Goal: Task Accomplishment & Management: Manage account settings

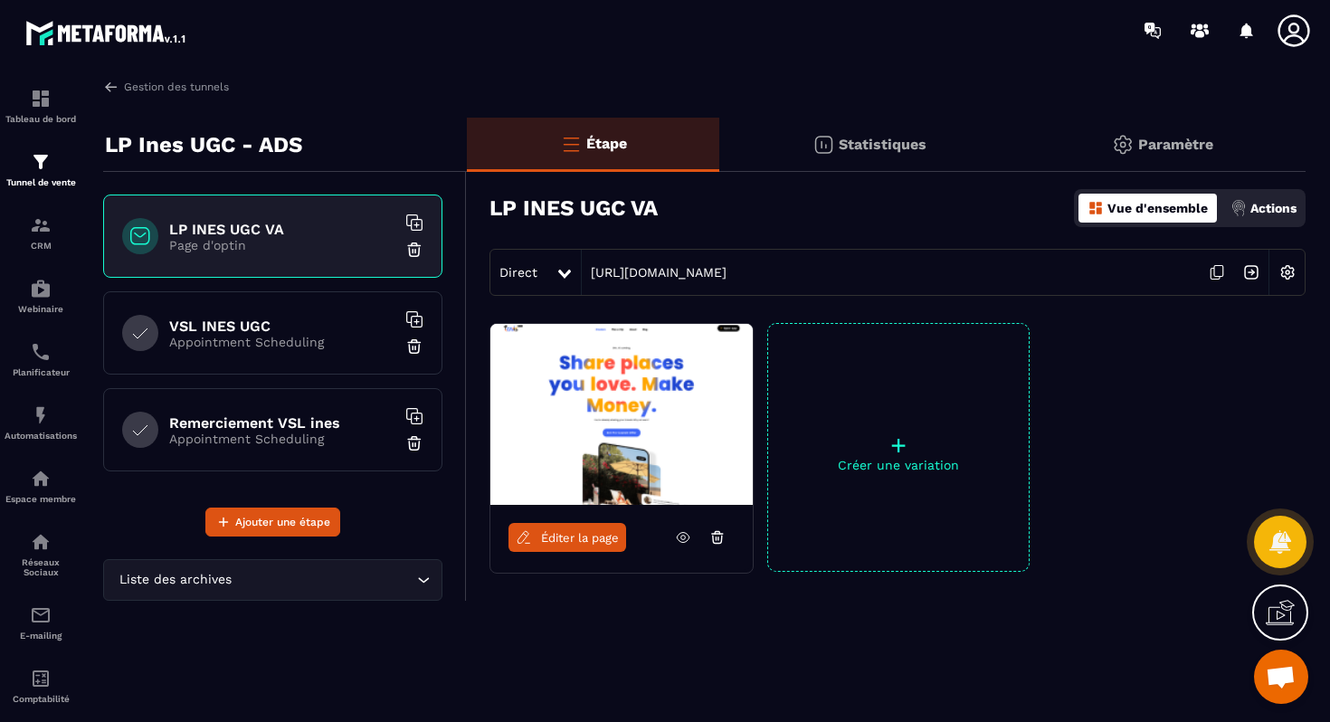
scroll to position [2, 0]
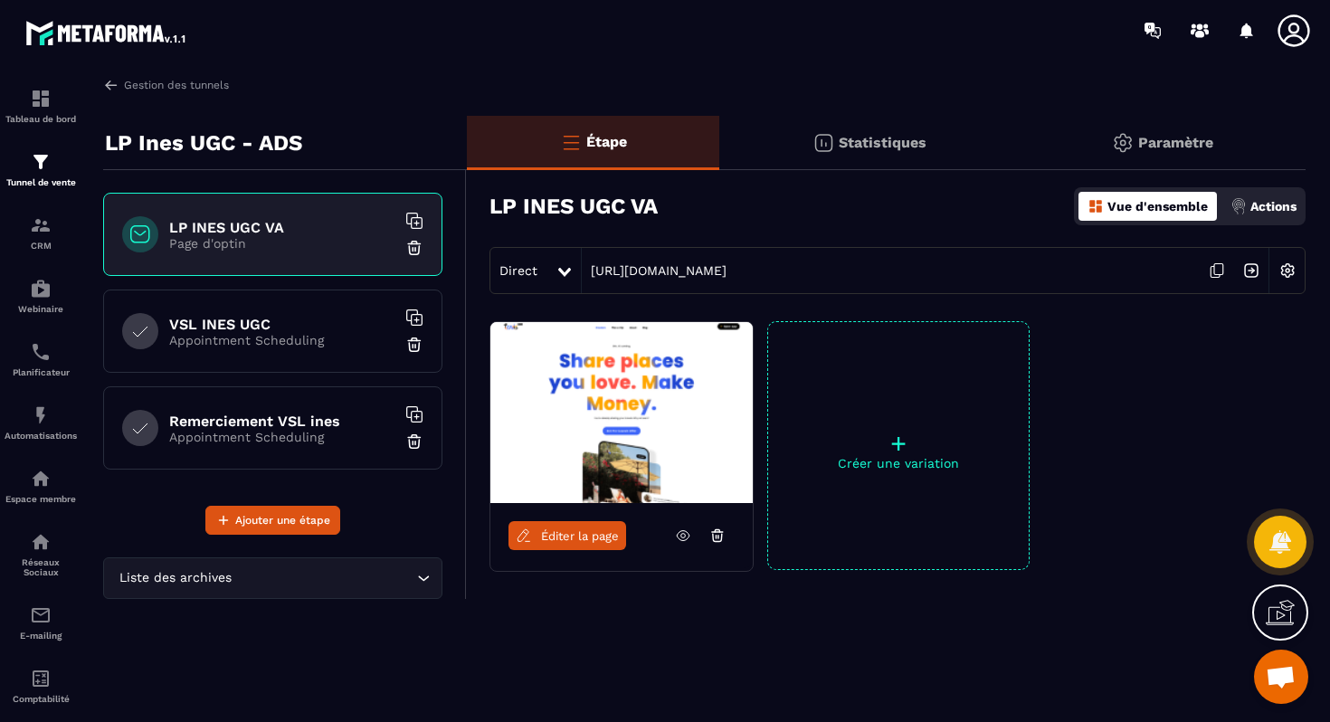
click at [1243, 272] on img at bounding box center [1251, 270] width 34 height 34
click at [1195, 141] on p "Paramètre" at bounding box center [1176, 142] width 75 height 17
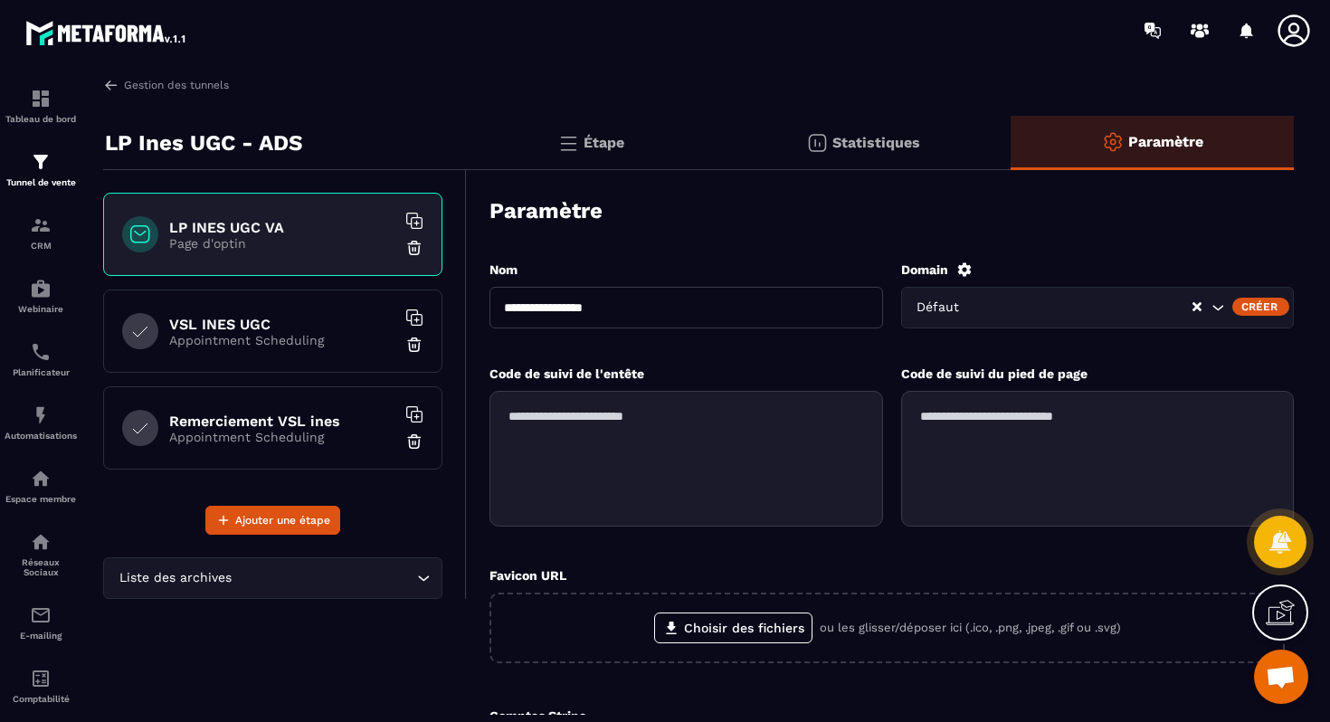
click at [1215, 304] on icon "Search for option" at bounding box center [1218, 308] width 18 height 18
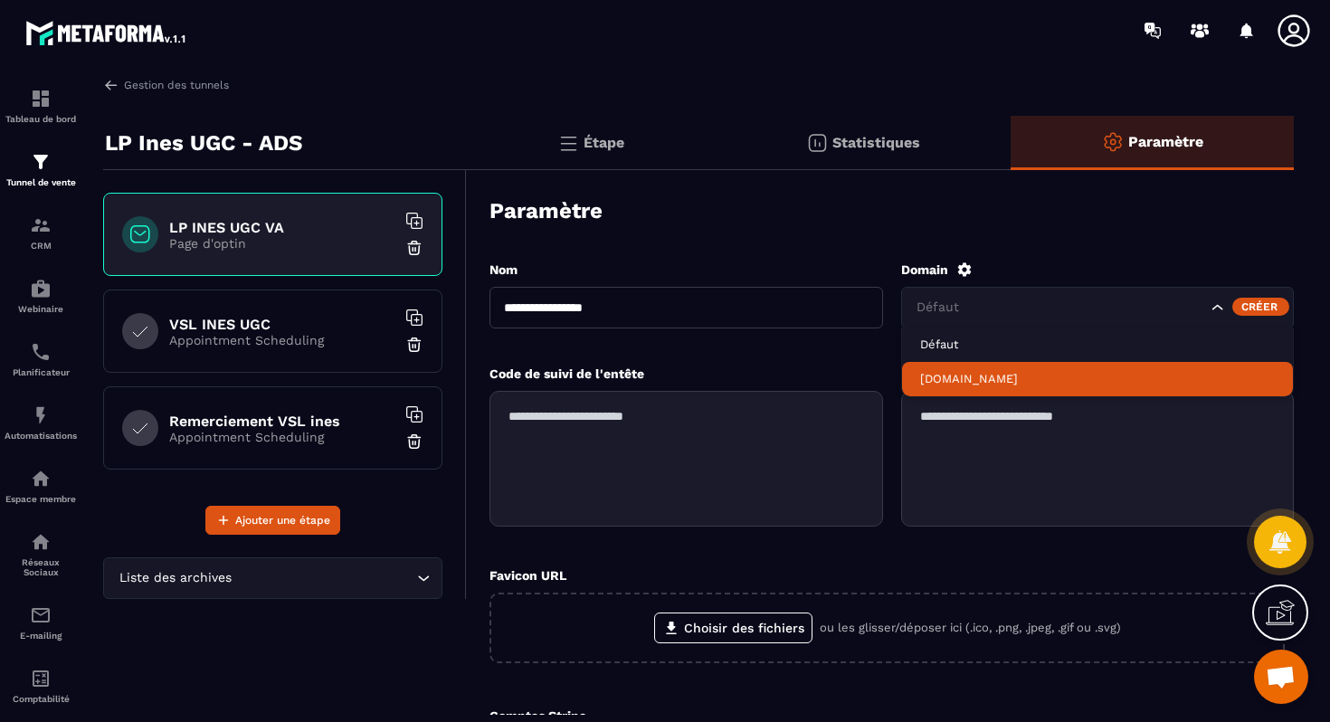
click at [1048, 376] on p "[DOMAIN_NAME]" at bounding box center [1098, 379] width 356 height 16
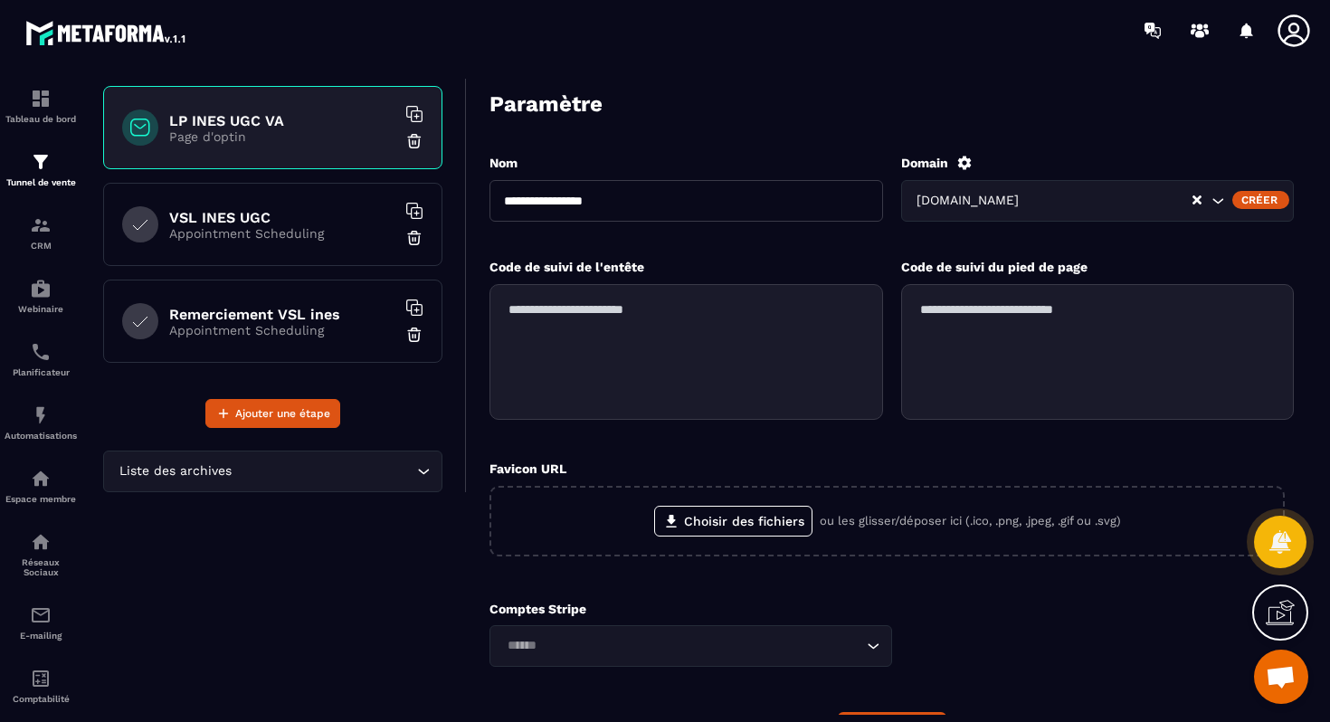
scroll to position [100, 0]
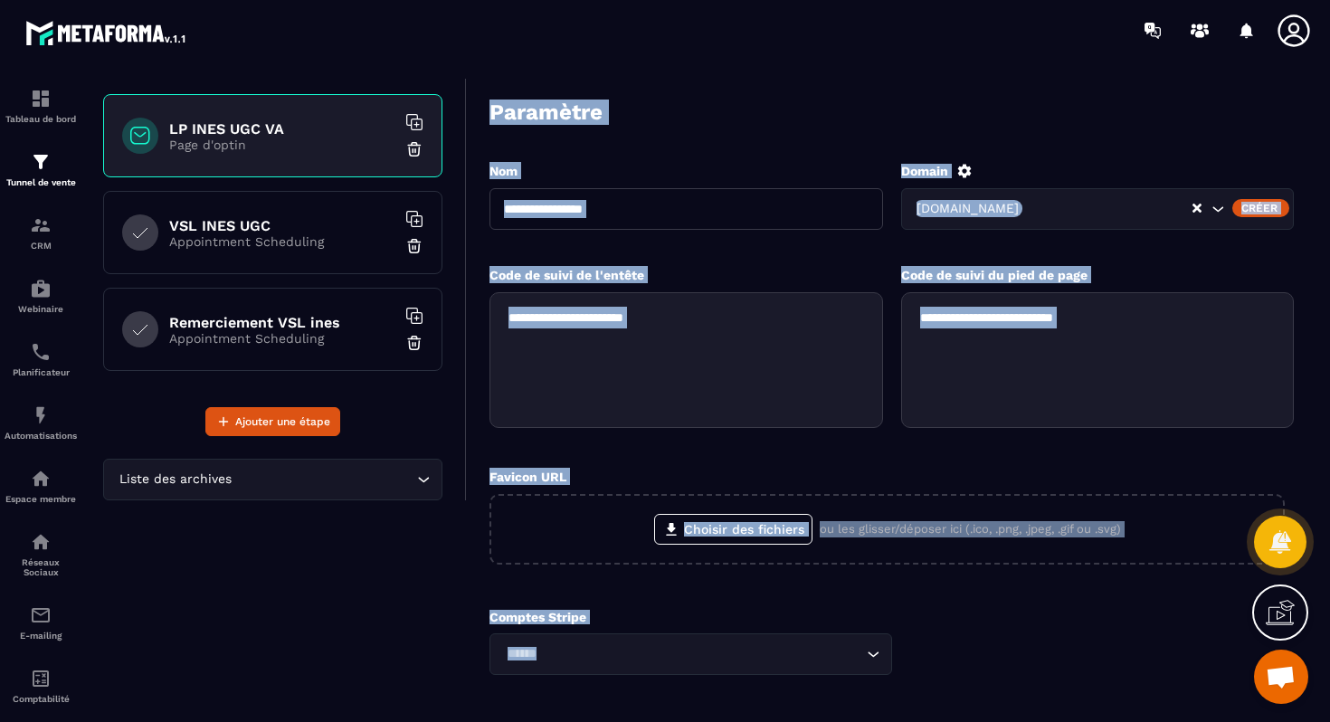
drag, startPoint x: 491, startPoint y: 106, endPoint x: 1052, endPoint y: 657, distance: 785.9
click at [1052, 657] on form "**********" at bounding box center [892, 429] width 805 height 697
copy form "Paramètre Nom Domain [DOMAIN_NAME] Créer Code de suivi de l'entête Code de suiv…"
click at [972, 614] on div "Comptes Stripe Loading..." at bounding box center [892, 642] width 805 height 65
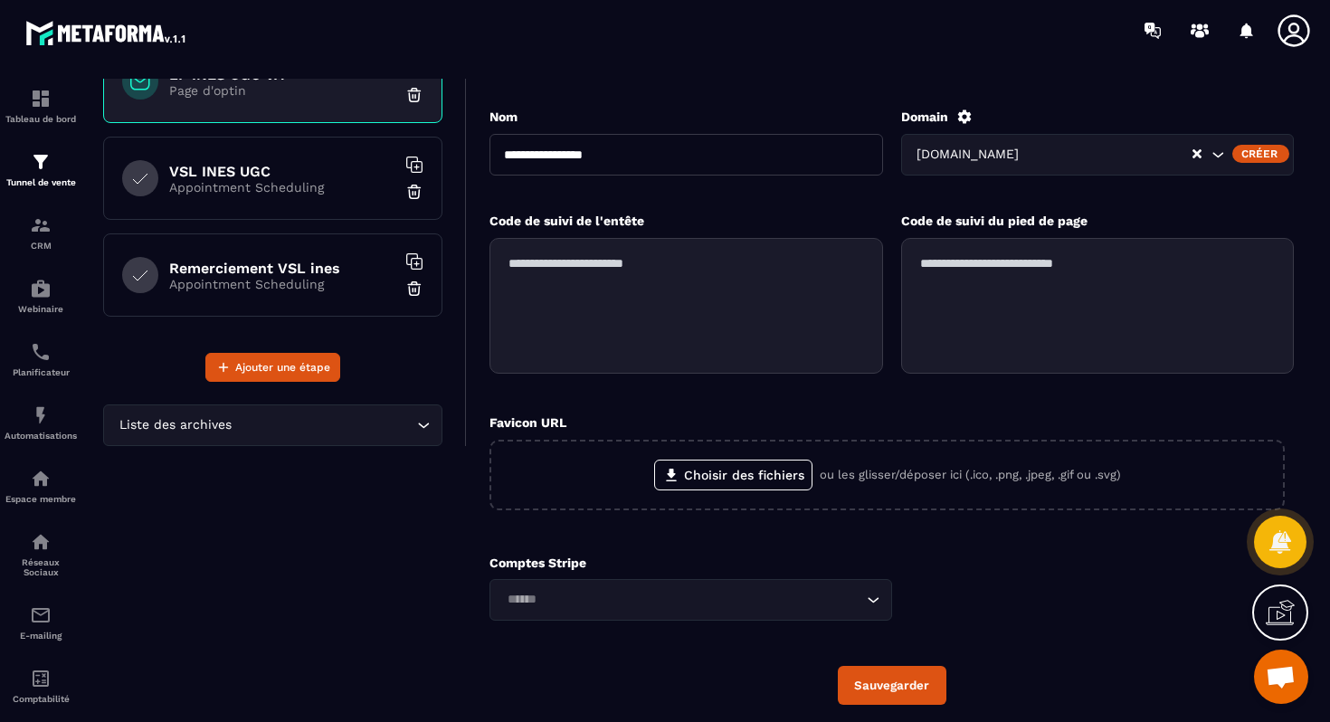
scroll to position [218, 0]
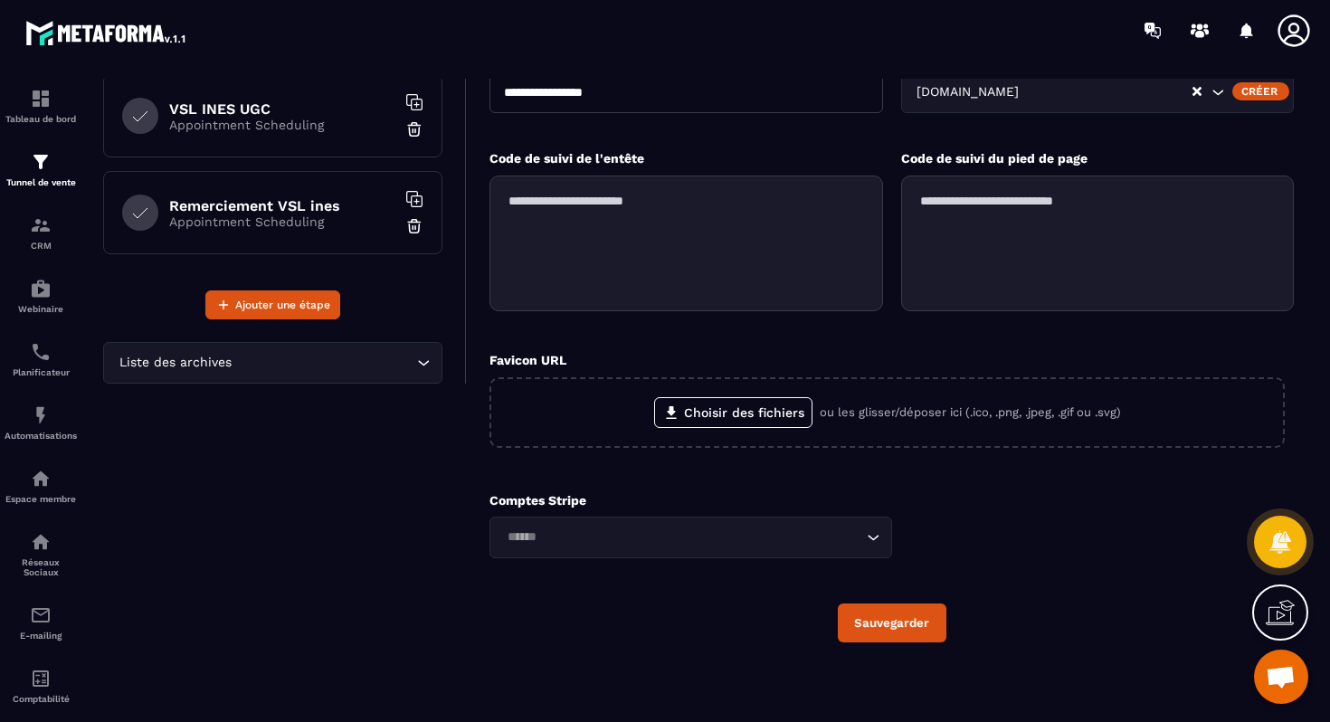
click at [900, 609] on button "Sauvegarder" at bounding box center [892, 623] width 109 height 39
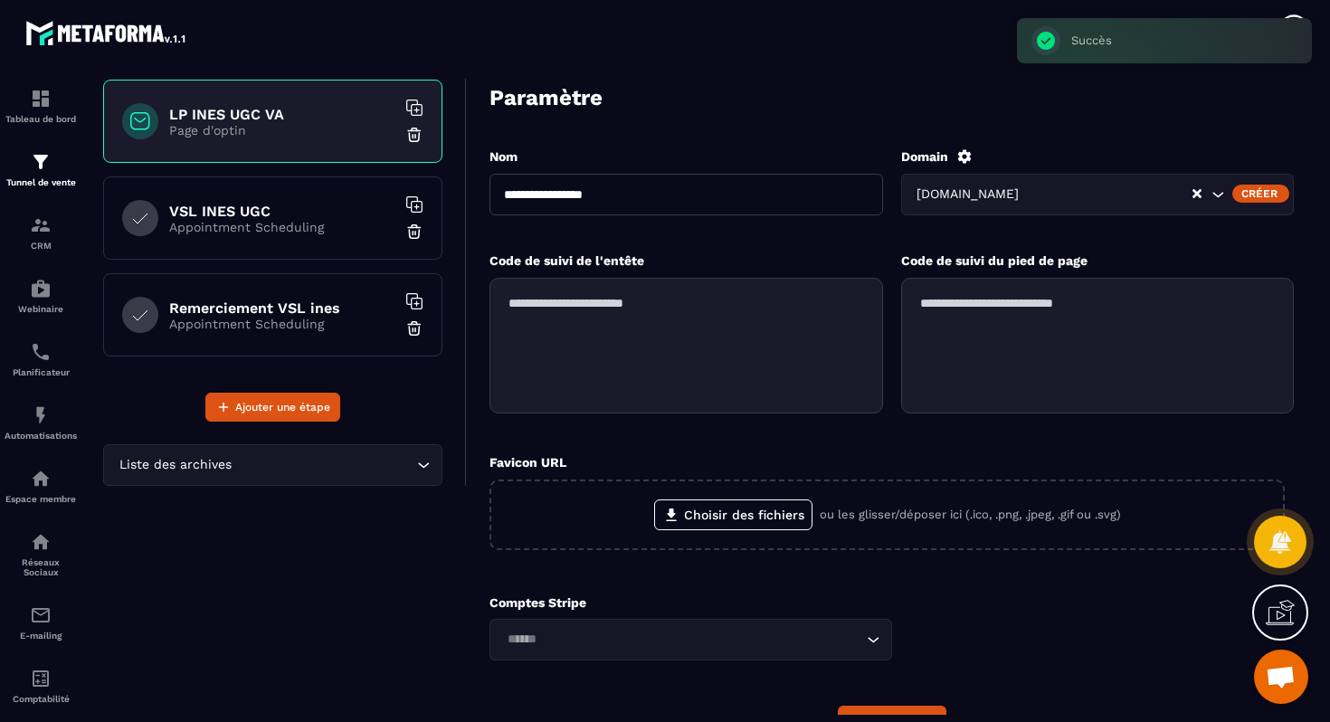
scroll to position [112, 0]
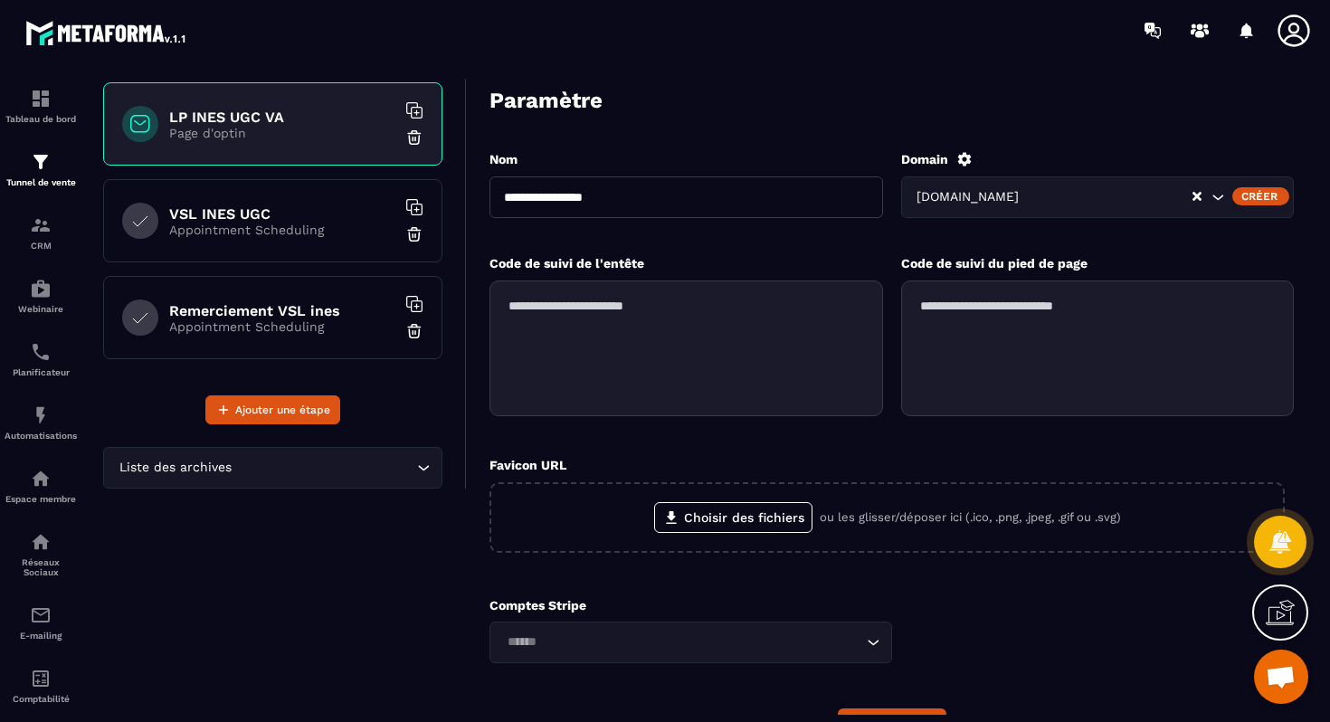
click at [258, 207] on h6 "VSL INES UGC" at bounding box center [282, 213] width 226 height 17
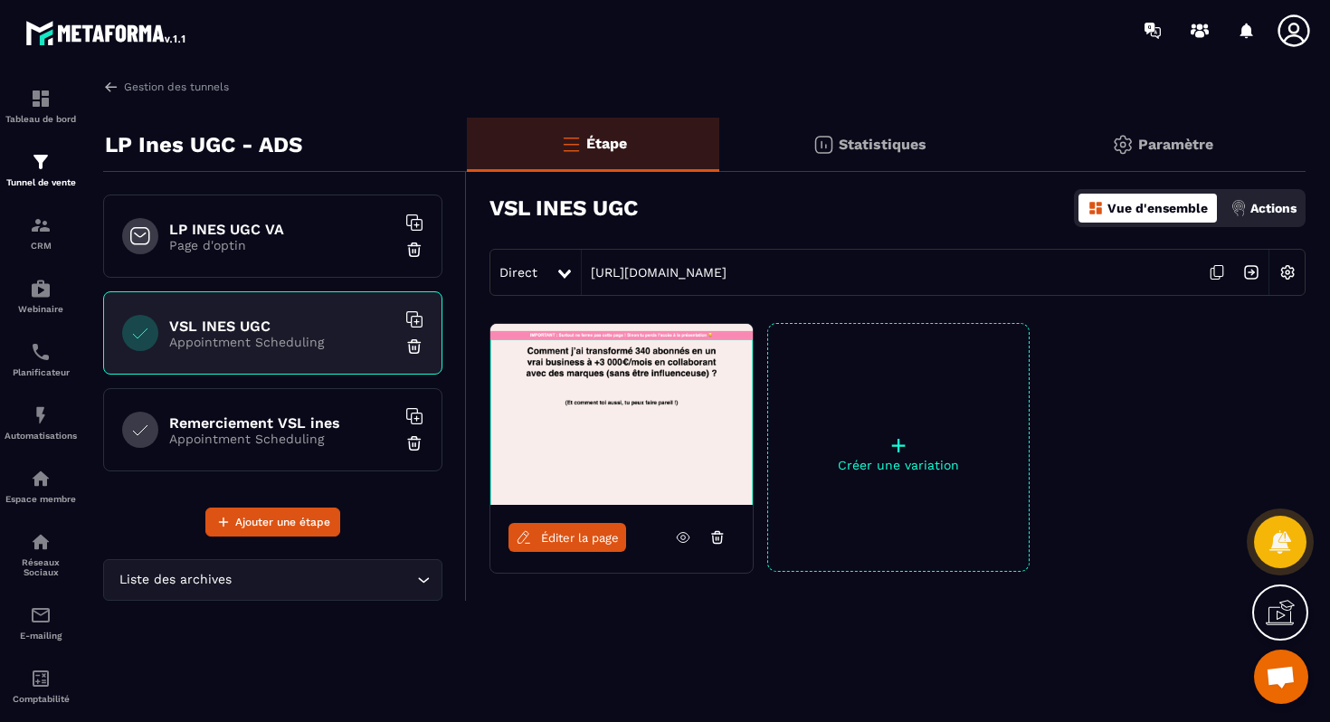
click at [283, 243] on p "Page d'optin" at bounding box center [282, 245] width 226 height 14
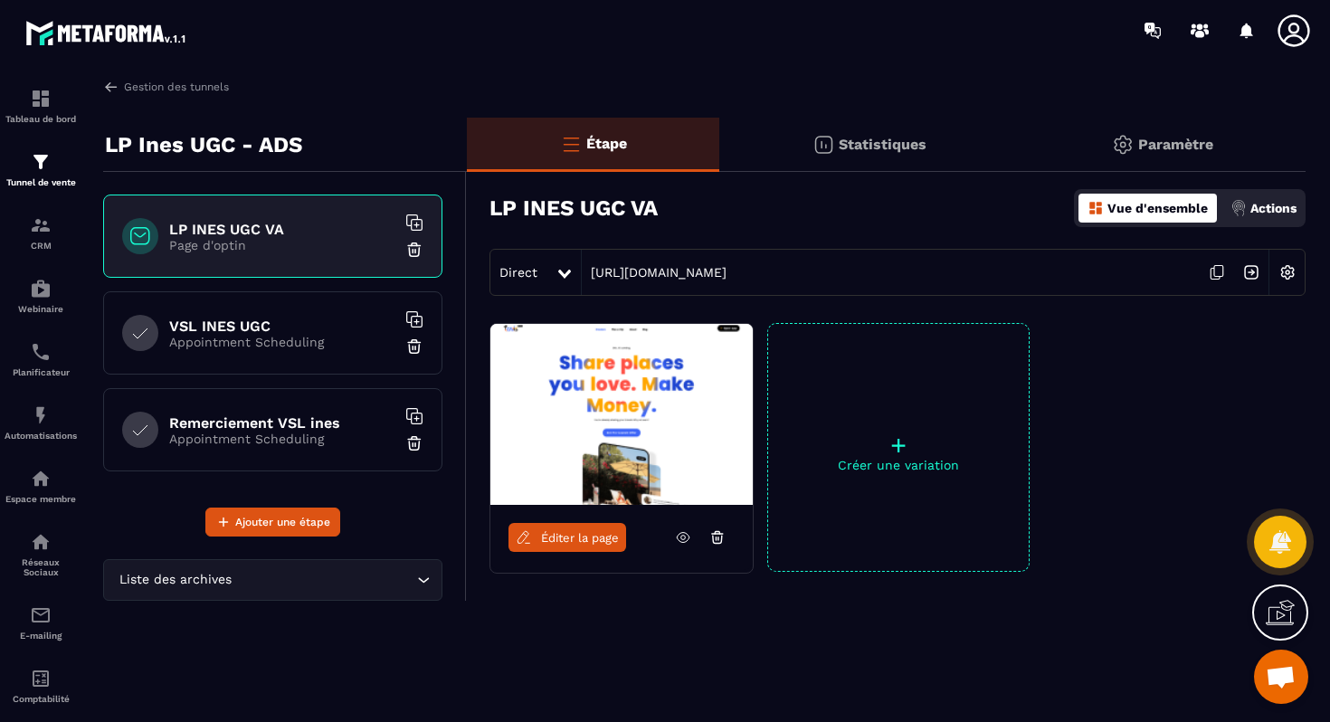
click at [1243, 271] on img at bounding box center [1251, 272] width 34 height 34
click at [1287, 282] on img at bounding box center [1288, 272] width 34 height 34
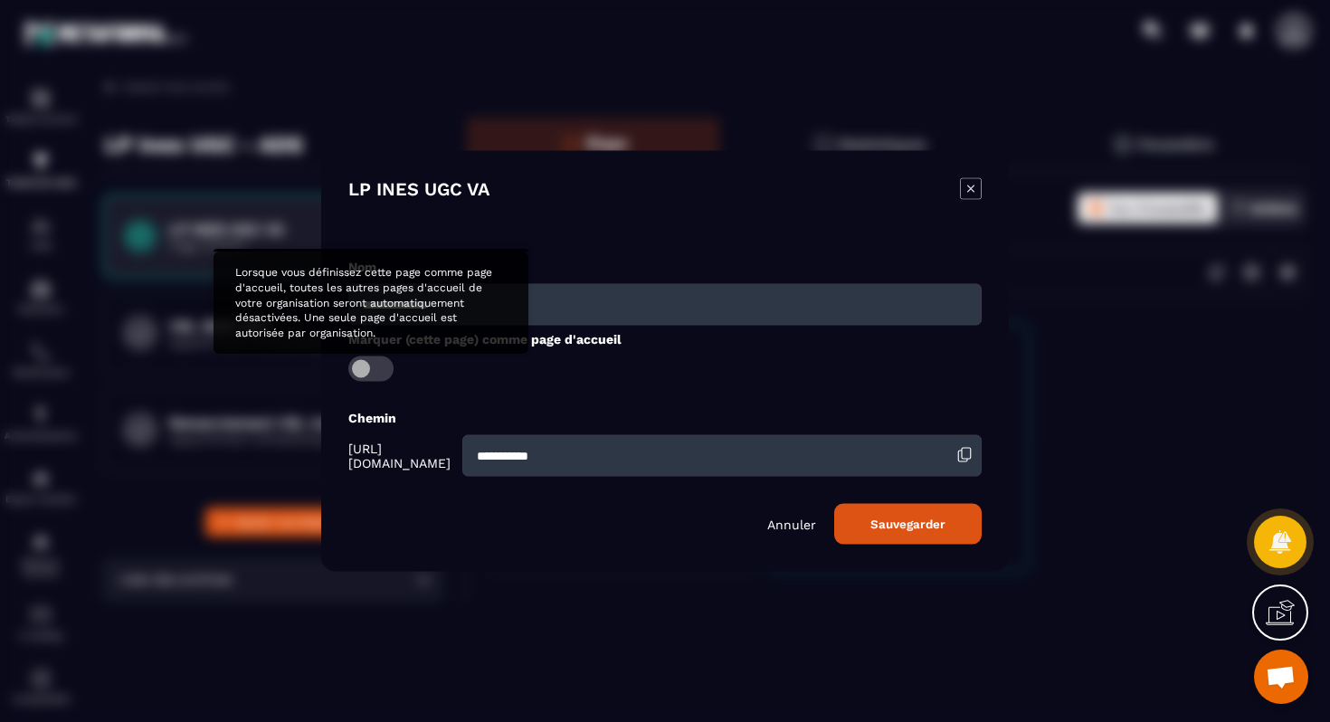
click at [365, 367] on span "Modal window" at bounding box center [370, 369] width 45 height 25
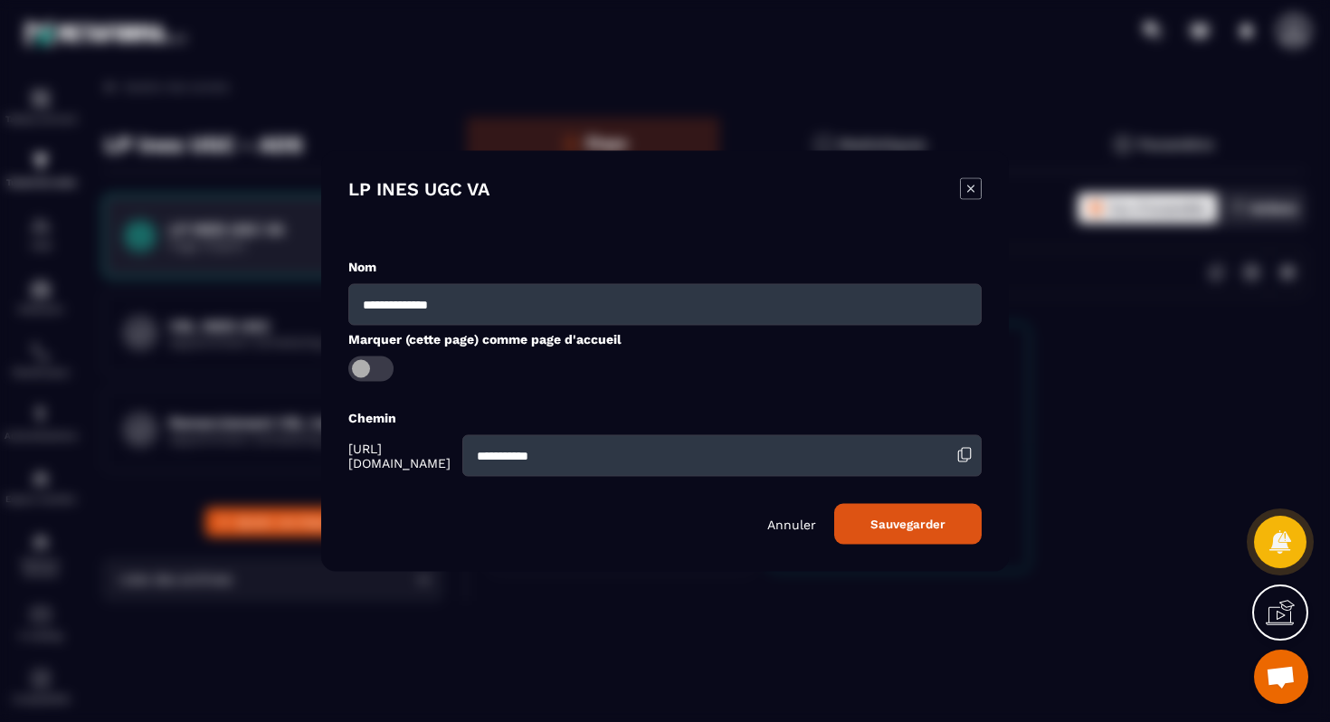
click at [365, 367] on span "Modal window" at bounding box center [370, 369] width 45 height 25
click at [143, 315] on div "Modal window" at bounding box center [665, 361] width 1330 height 722
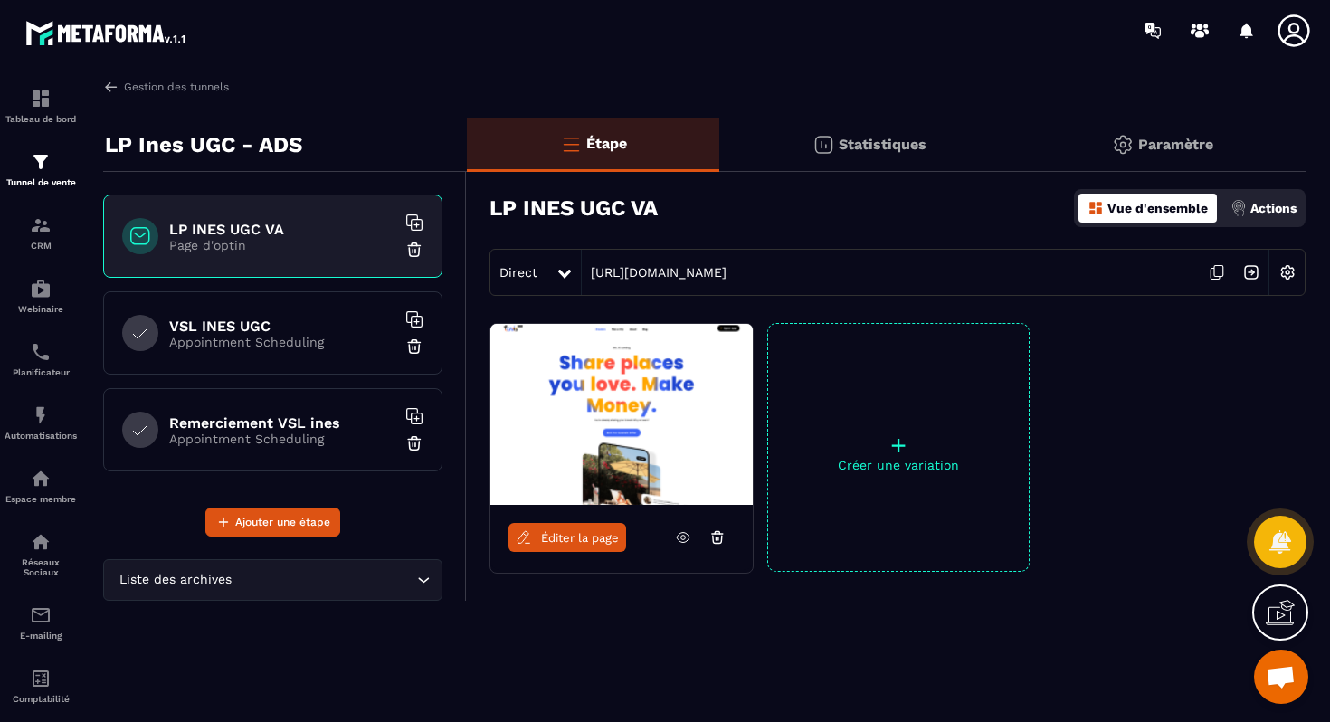
click at [295, 330] on h6 "VSL INES UGC" at bounding box center [282, 326] width 226 height 17
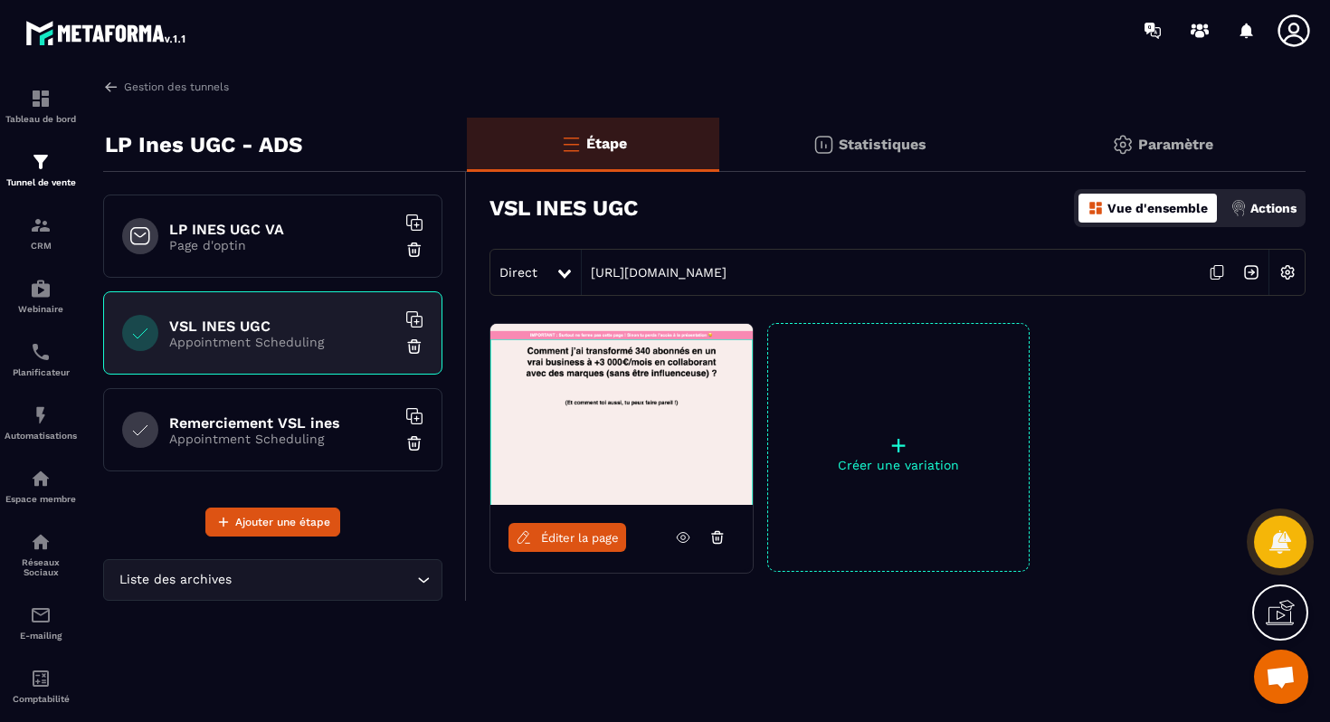
click at [1141, 153] on div "Paramètre" at bounding box center [1162, 145] width 287 height 54
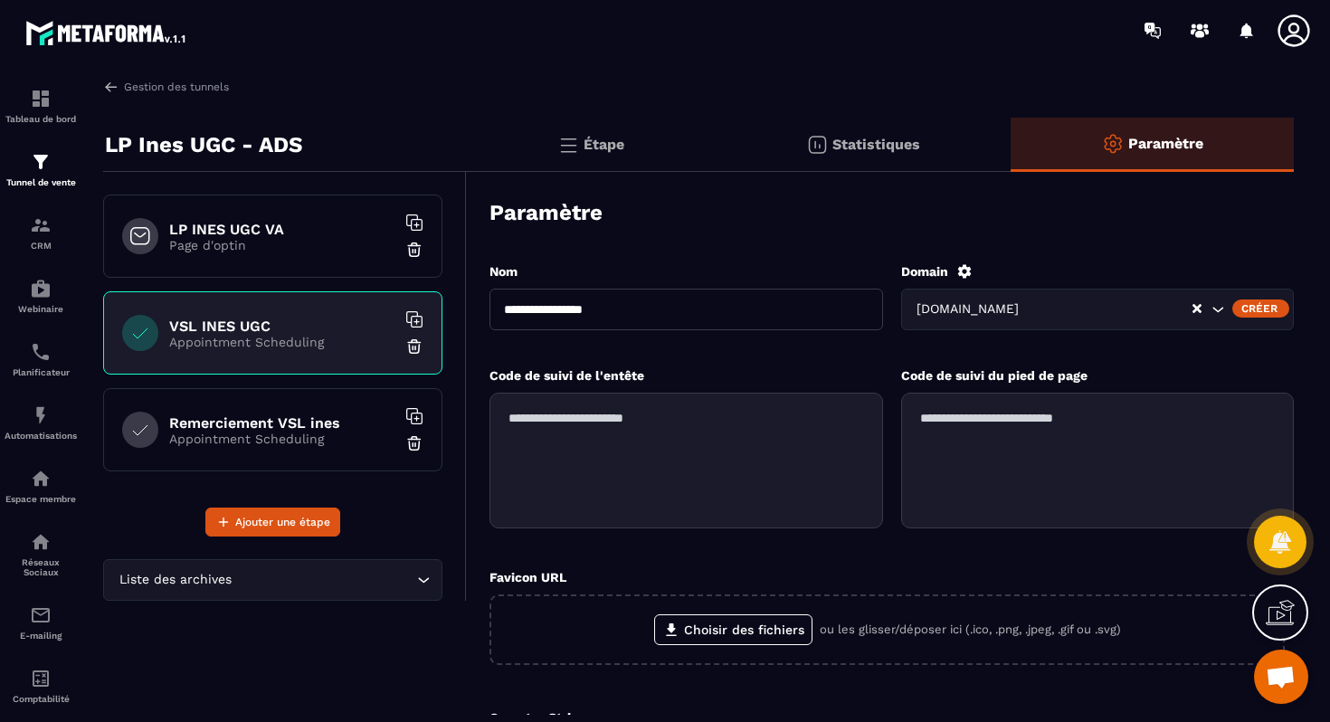
click at [228, 439] on p "Appointment Scheduling" at bounding box center [282, 439] width 226 height 14
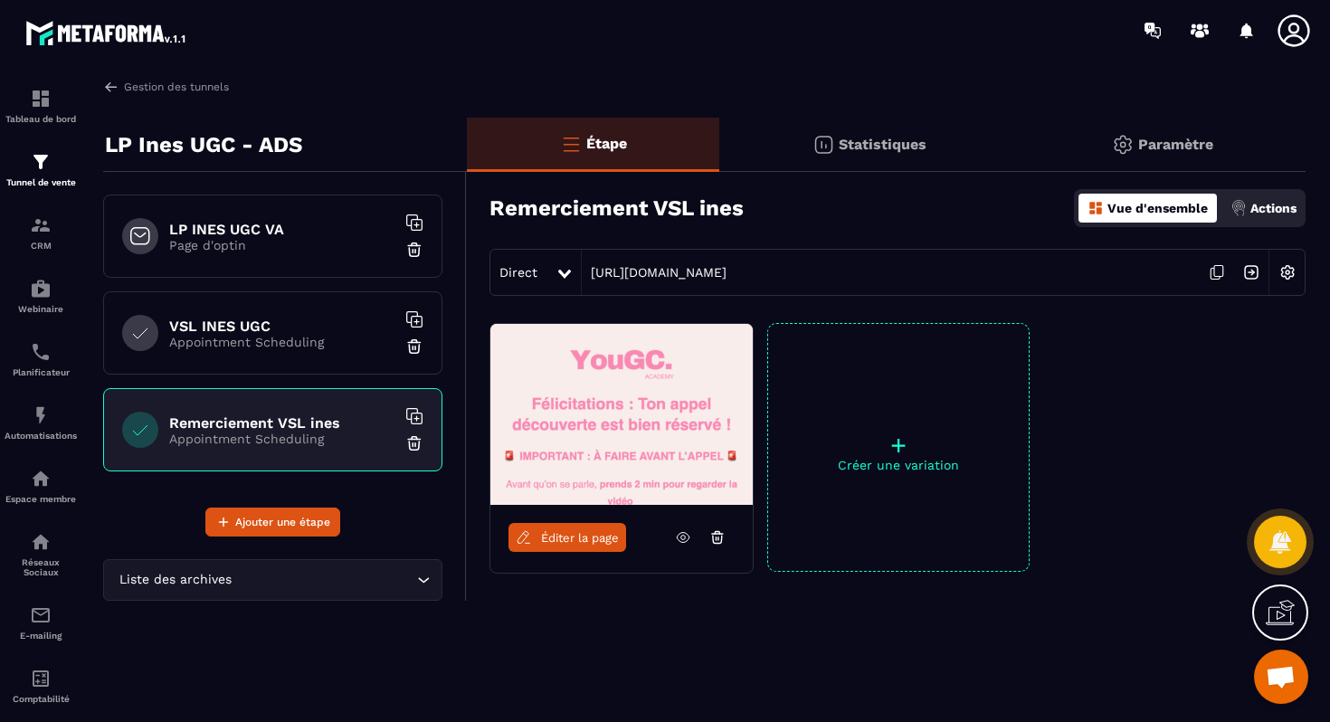
click at [1136, 140] on div "Paramètre" at bounding box center [1162, 145] width 287 height 54
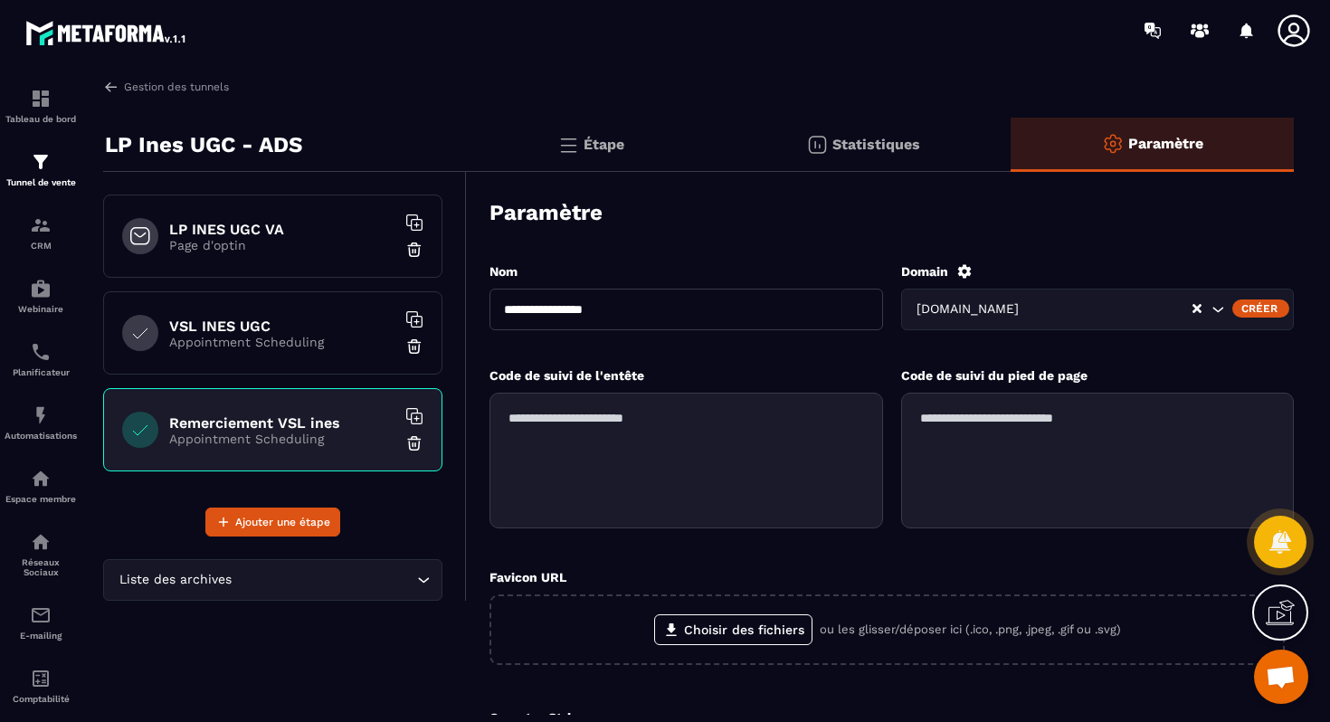
click at [329, 433] on p "Appointment Scheduling" at bounding box center [282, 439] width 226 height 14
click at [291, 359] on div "VSL INES UGC Appointment Scheduling" at bounding box center [272, 332] width 339 height 83
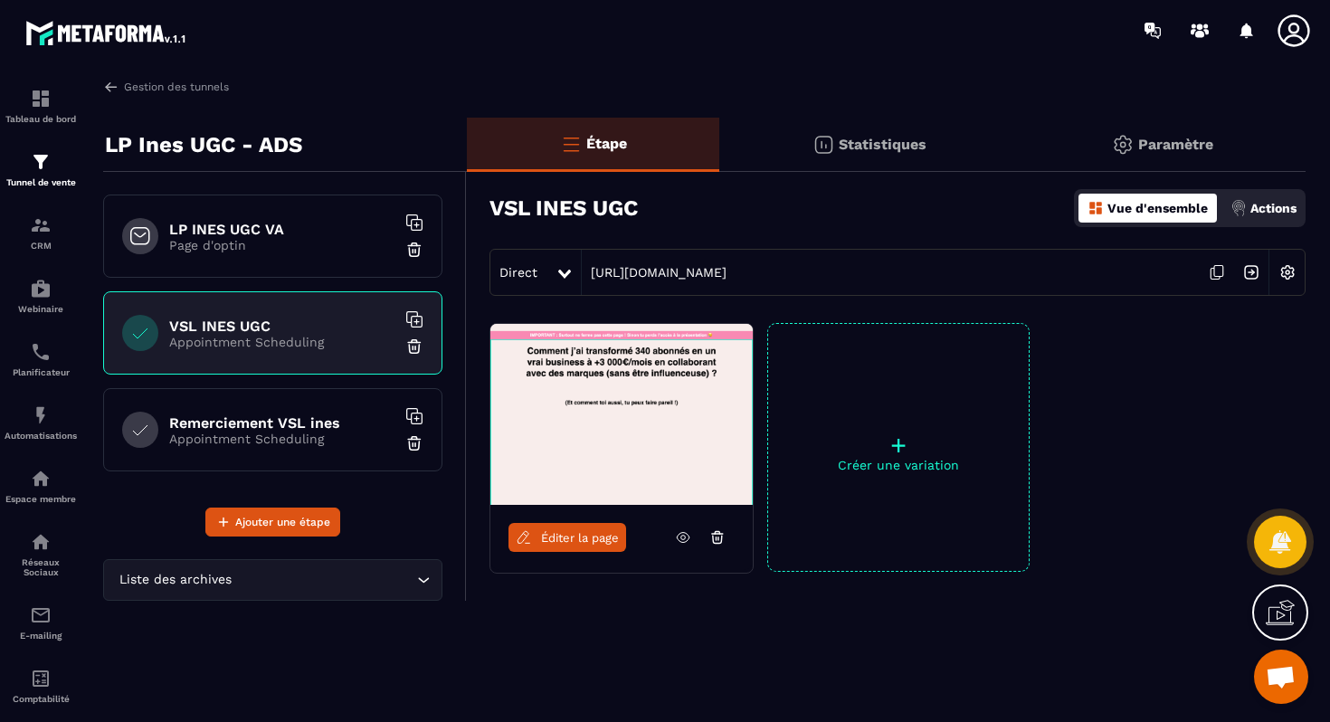
click at [331, 259] on div "LP INES UGC VA Page d'optin" at bounding box center [272, 236] width 339 height 83
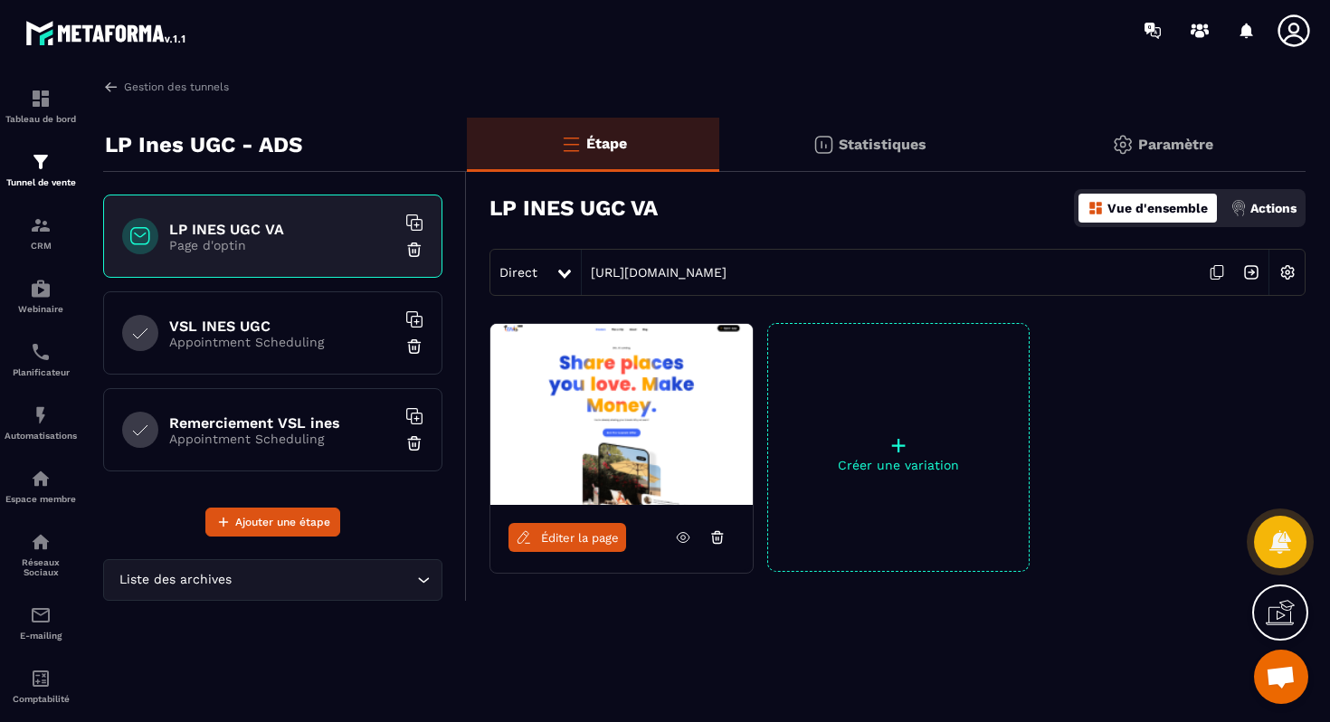
click at [1288, 274] on img at bounding box center [1288, 272] width 34 height 34
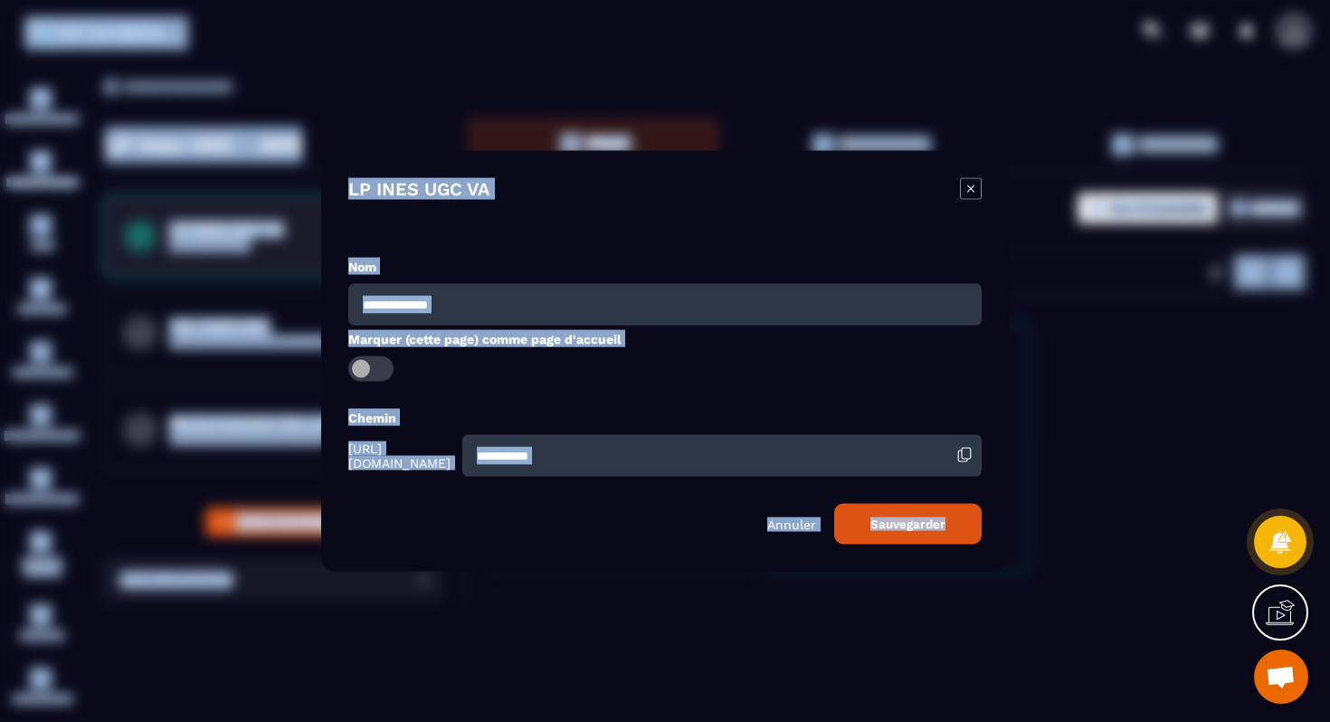
drag, startPoint x: 457, startPoint y: 211, endPoint x: 338, endPoint y: 178, distance: 123.8
click at [457, 211] on div "LP INES UGC VA" at bounding box center [665, 204] width 634 height 52
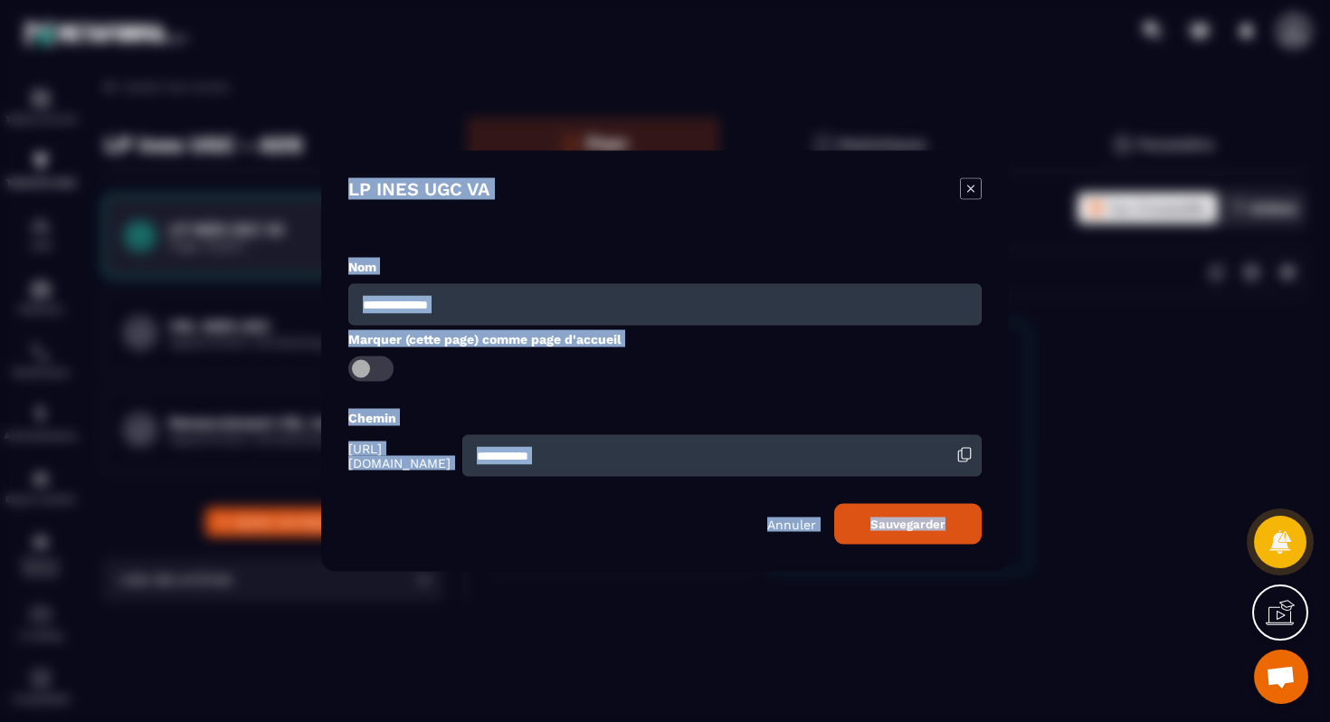
drag, startPoint x: 338, startPoint y: 178, endPoint x: 982, endPoint y: 543, distance: 740.4
click at [979, 543] on div "**********" at bounding box center [665, 361] width 688 height 421
copy div "LP INES UGC VA Nom Marquer (cette page) comme page d'accueil Chemin [URL][DOMAI…"
drag, startPoint x: 702, startPoint y: 462, endPoint x: 743, endPoint y: 461, distance: 40.7
click at [705, 462] on input "**********" at bounding box center [721, 456] width 519 height 42
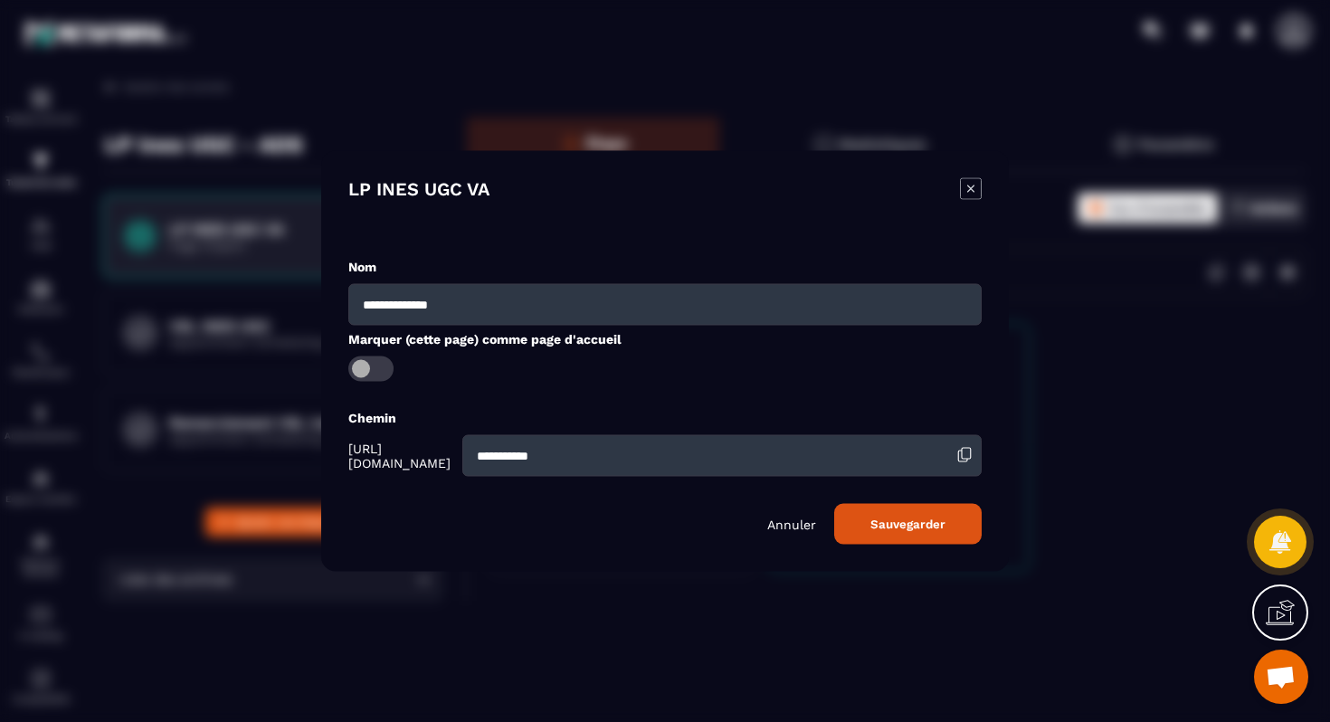
drag, startPoint x: 729, startPoint y: 460, endPoint x: 519, endPoint y: 457, distance: 210.0
click at [512, 458] on div "**********" at bounding box center [665, 456] width 634 height 42
